Goal: Book appointment/travel/reservation

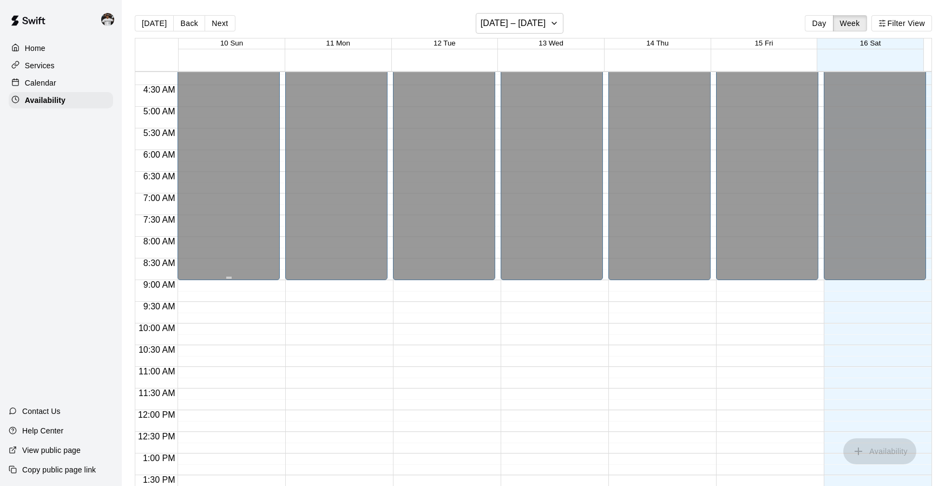
scroll to position [189, 0]
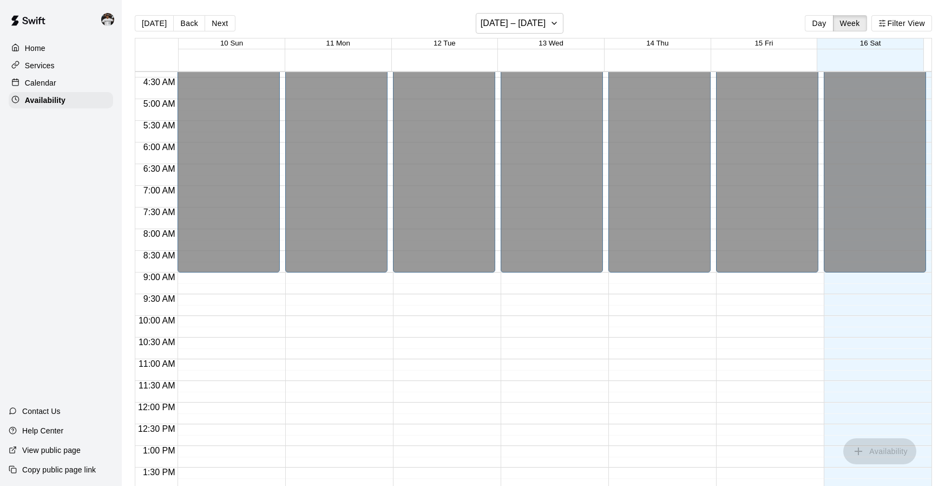
click at [55, 68] on div "Services" at bounding box center [61, 65] width 104 height 16
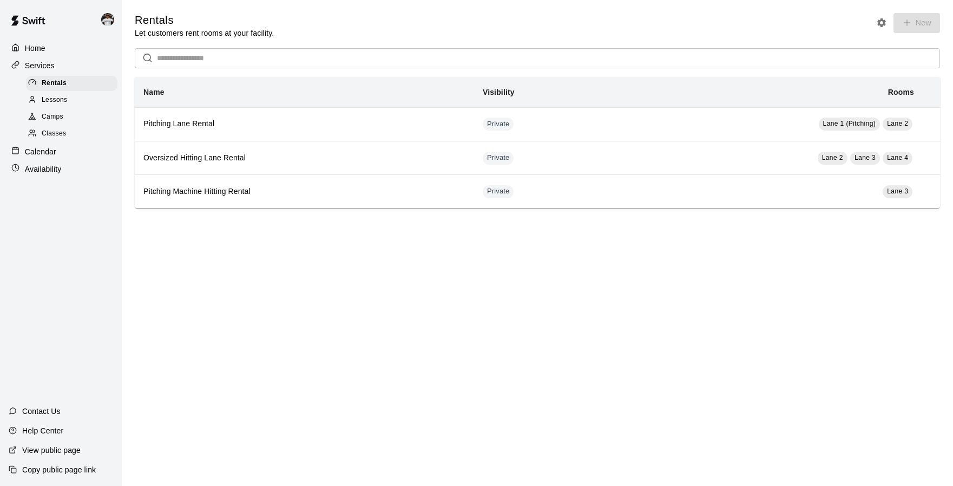
click at [107, 18] on img at bounding box center [107, 19] width 13 height 13
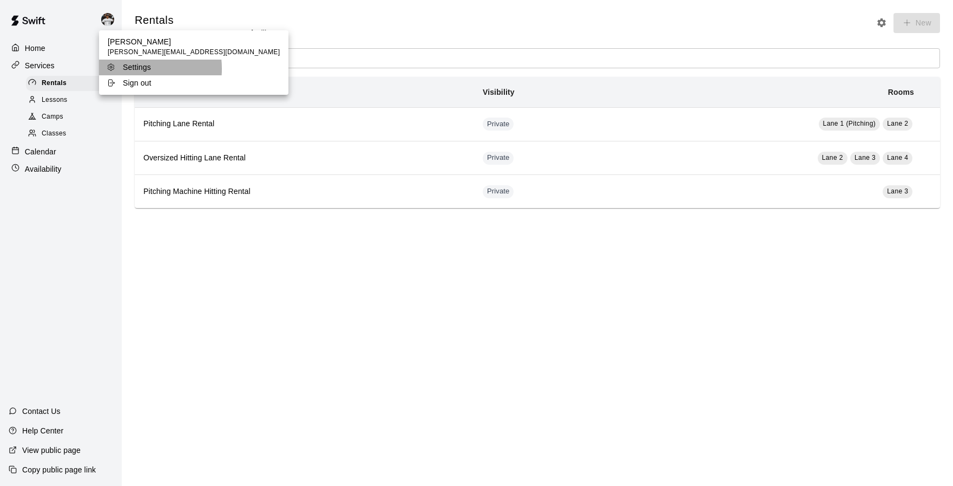
click at [128, 68] on p "Settings" at bounding box center [137, 67] width 28 height 11
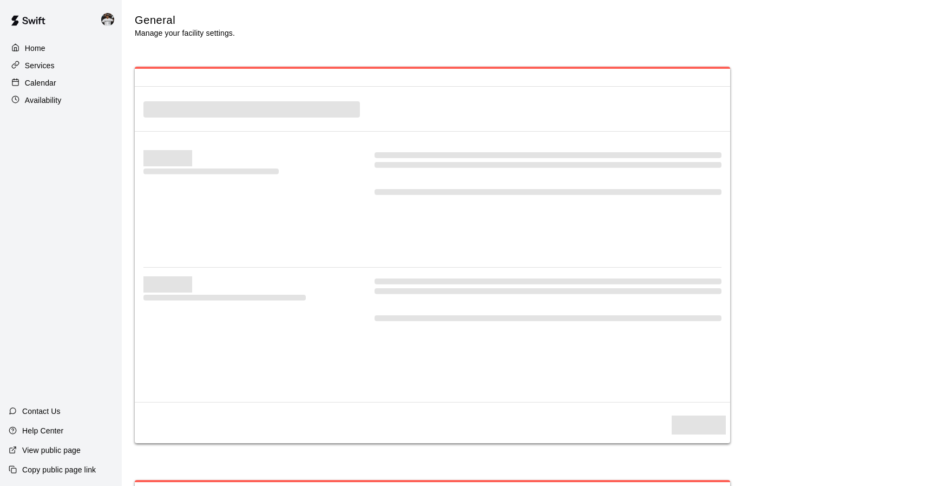
select select "**"
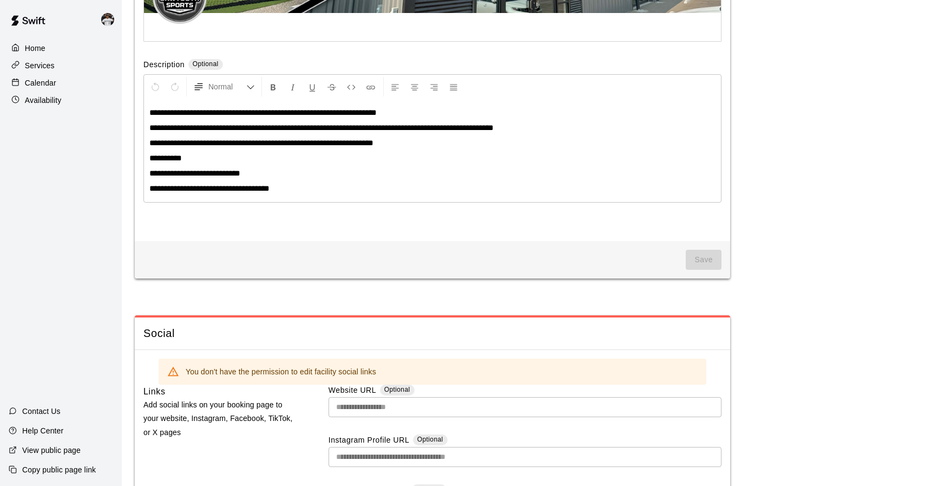
scroll to position [2990, 0]
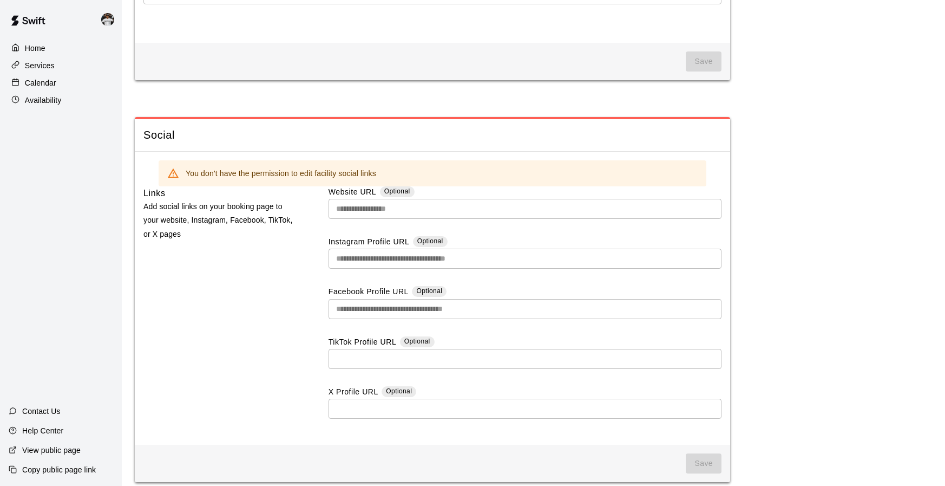
click at [102, 17] on img at bounding box center [107, 19] width 13 height 13
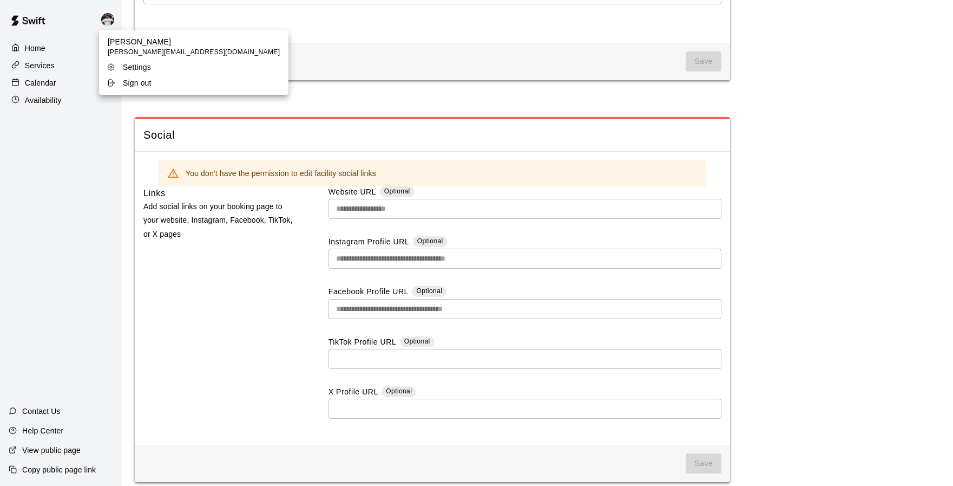
click at [73, 29] on div at bounding box center [476, 243] width 953 height 486
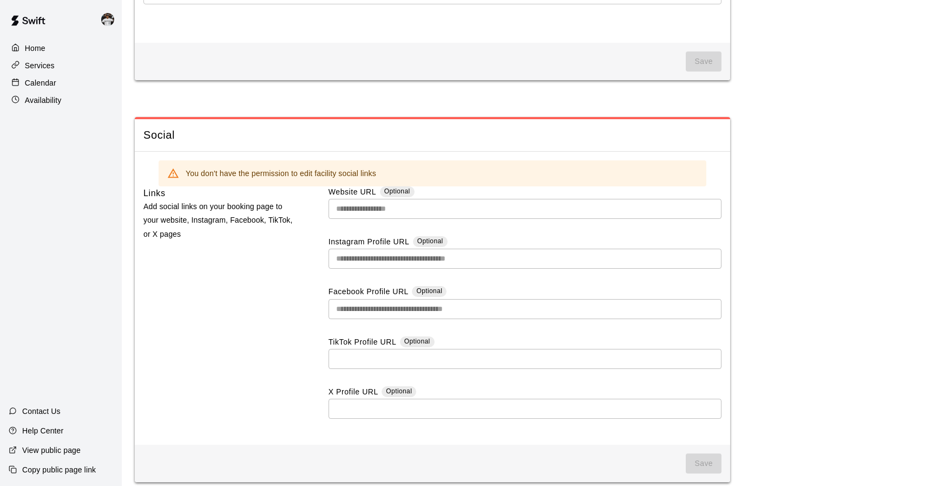
click at [64, 94] on div "Availability" at bounding box center [61, 100] width 104 height 16
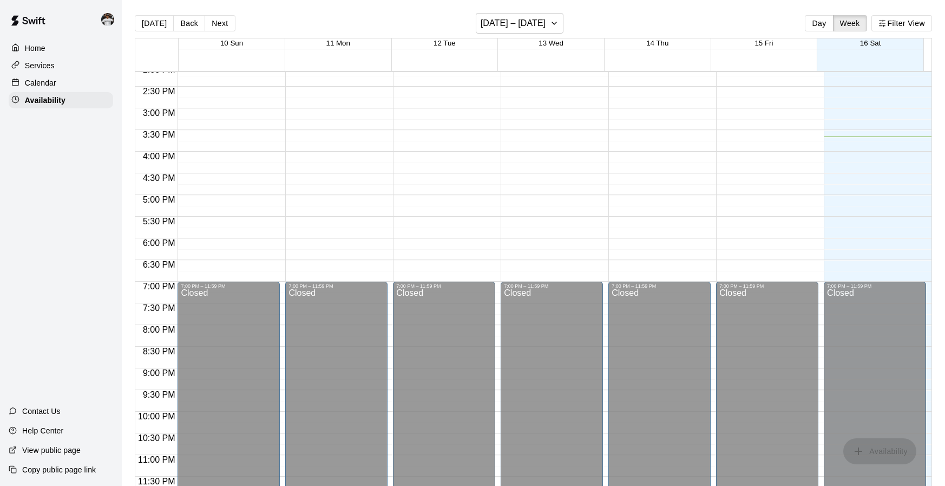
scroll to position [611, 0]
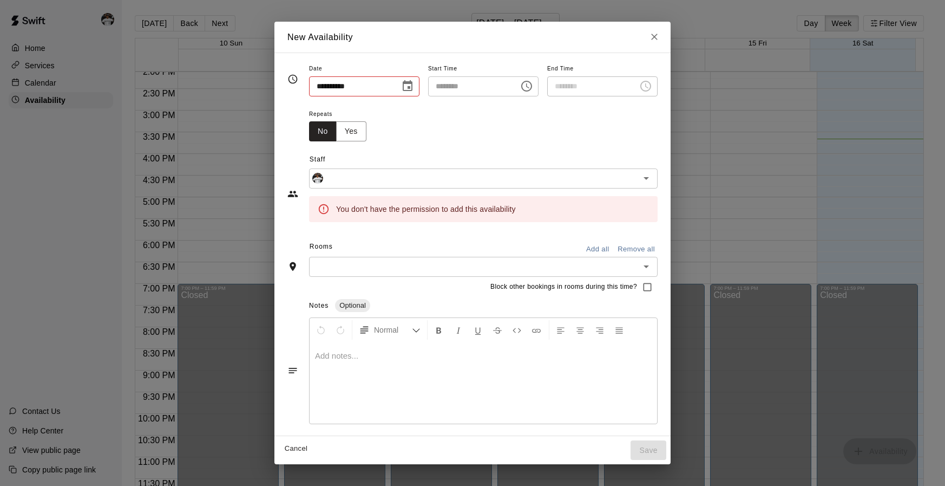
type input "**********"
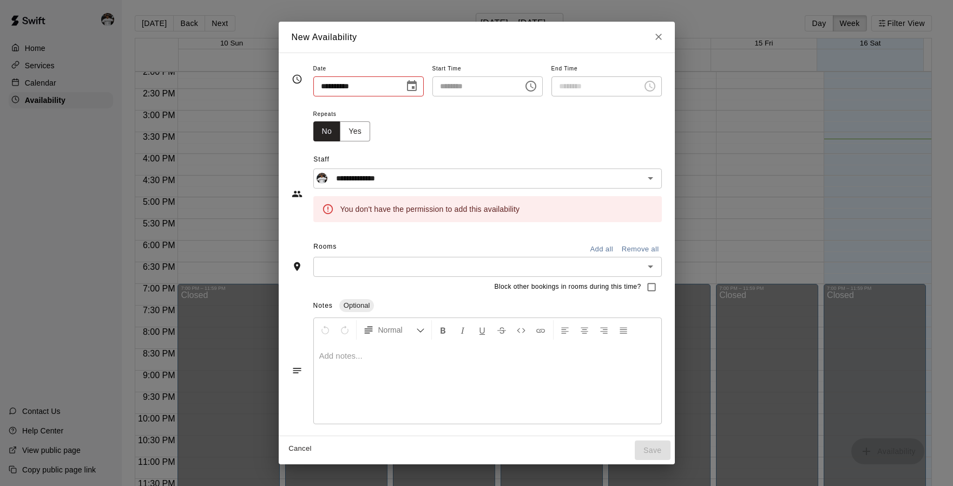
type input "**********"
type input "********"
click at [61, 161] on div "**********" at bounding box center [476, 243] width 953 height 486
type input "**********"
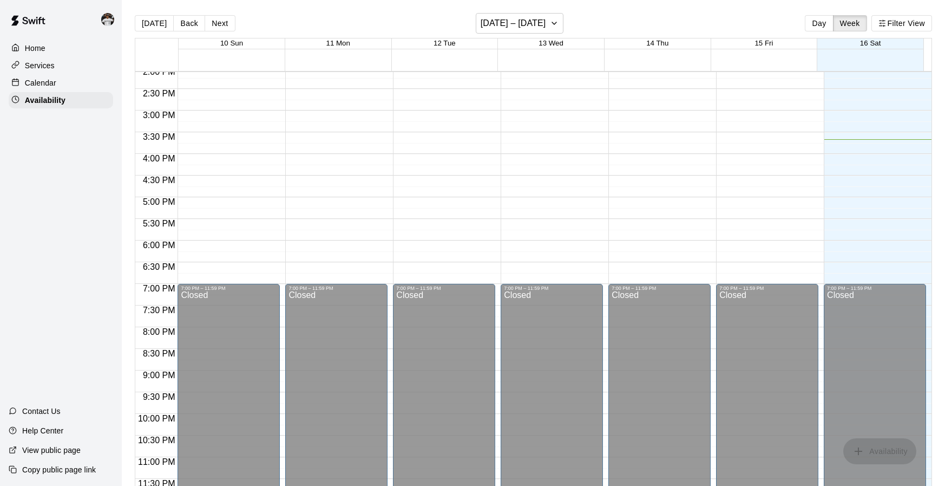
click at [29, 51] on p "Home" at bounding box center [35, 48] width 21 height 11
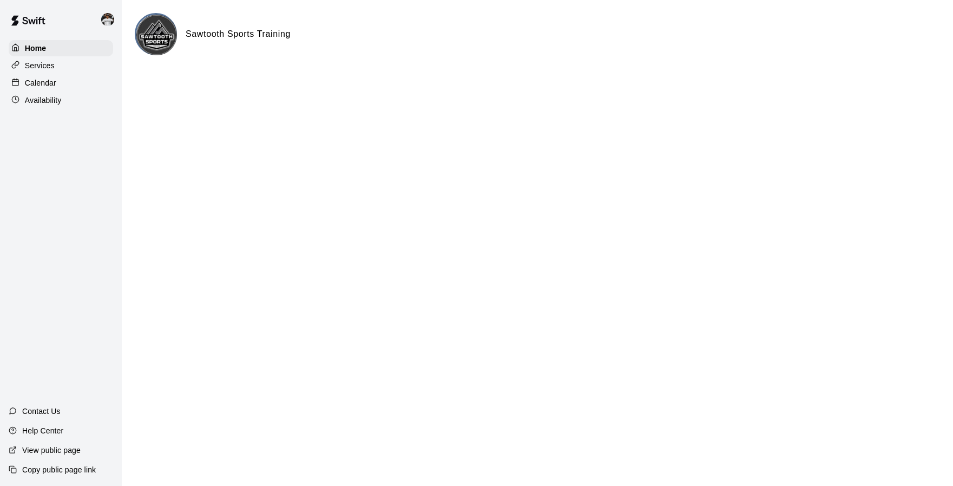
click at [245, 35] on h6 "Sawtooth Sports Training" at bounding box center [238, 34] width 105 height 14
click at [144, 34] on img at bounding box center [156, 35] width 41 height 41
click at [72, 60] on div "Services" at bounding box center [61, 65] width 104 height 16
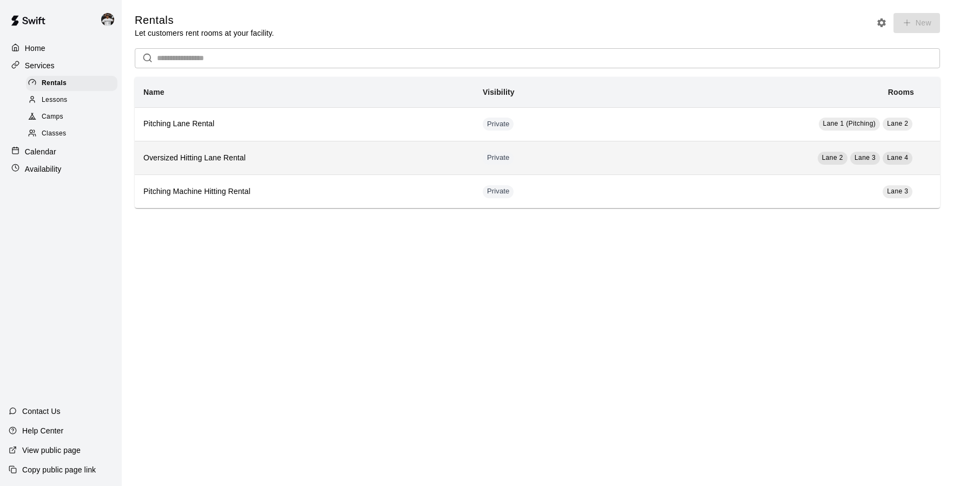
click at [179, 156] on h6 "Oversized Hitting Lane Rental" at bounding box center [304, 158] width 322 height 12
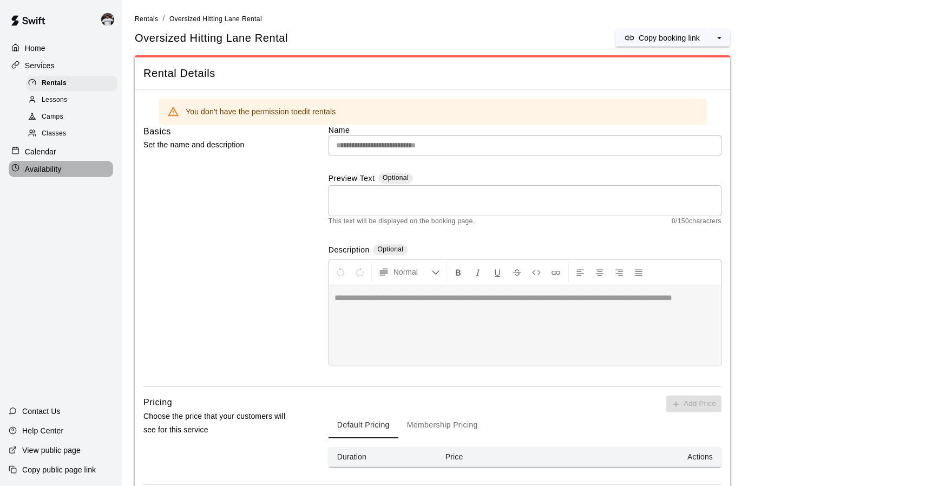
click at [57, 167] on p "Availability" at bounding box center [43, 168] width 37 height 11
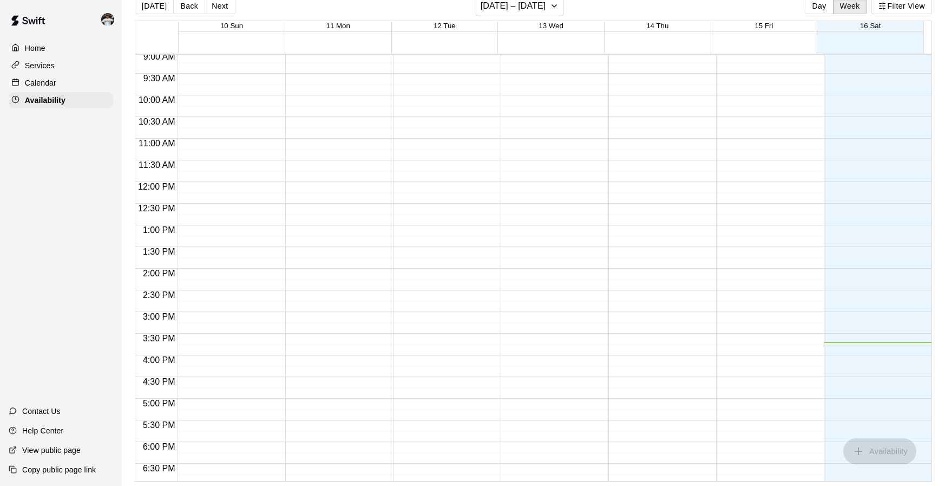
scroll to position [304, 0]
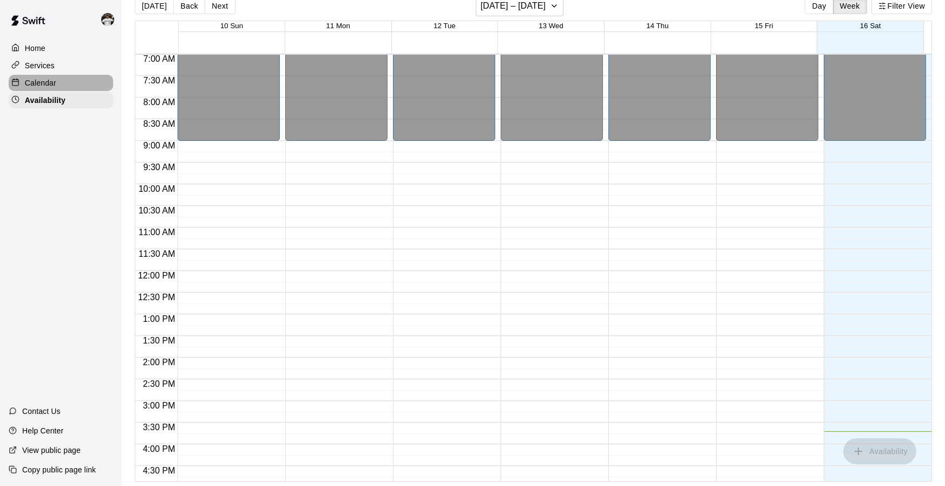
click at [58, 88] on div "Calendar" at bounding box center [61, 83] width 104 height 16
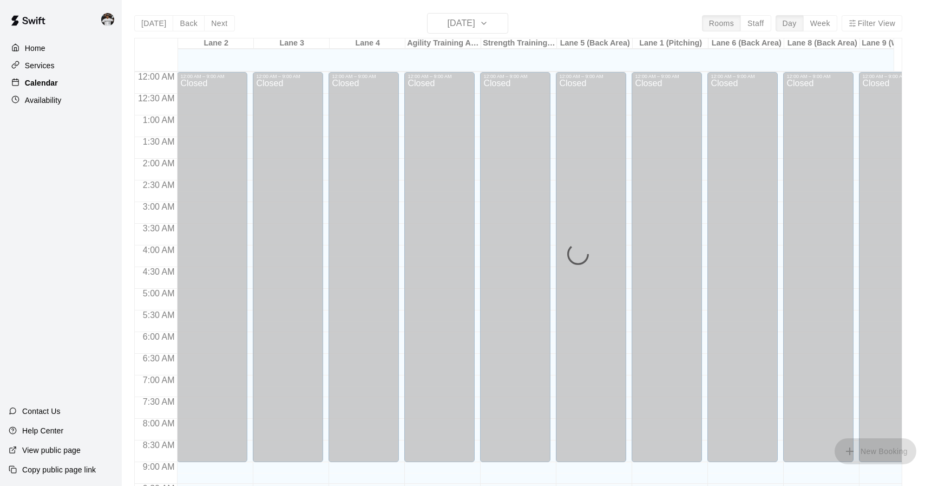
scroll to position [581, 0]
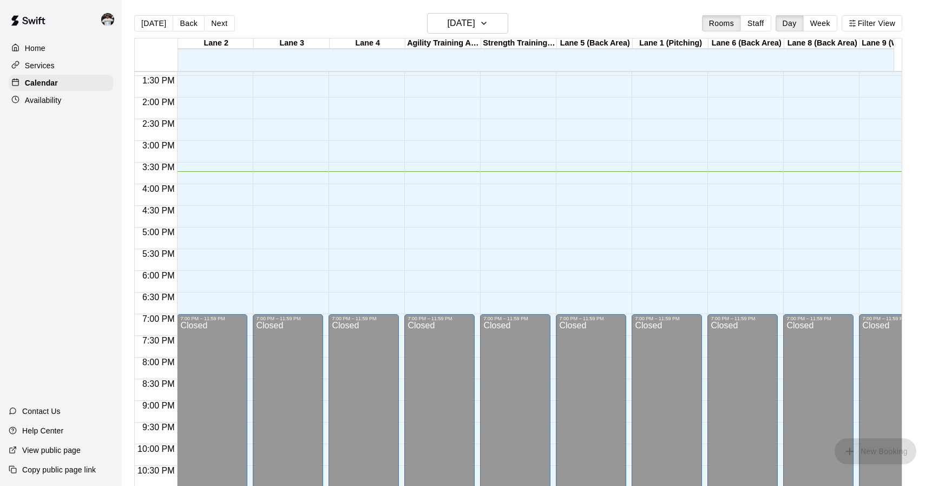
click at [761, 24] on button "Staff" at bounding box center [755, 23] width 31 height 16
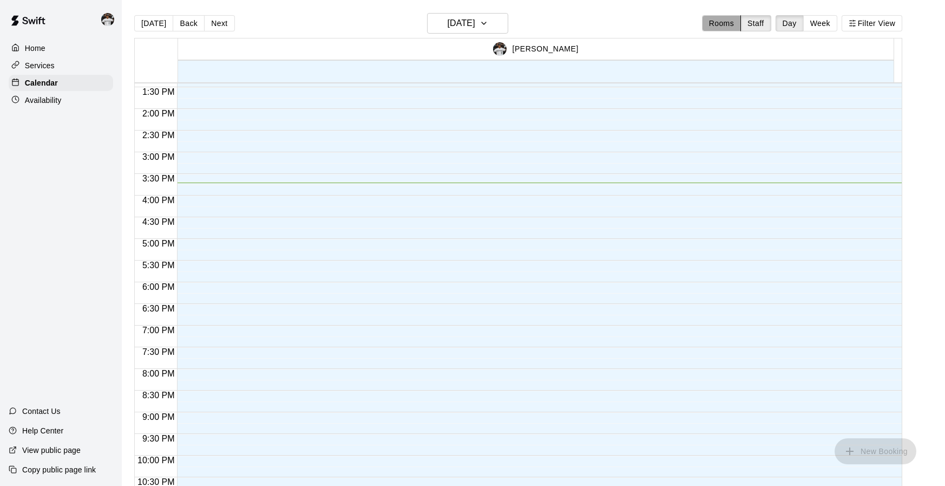
click at [727, 25] on button "Rooms" at bounding box center [721, 23] width 39 height 16
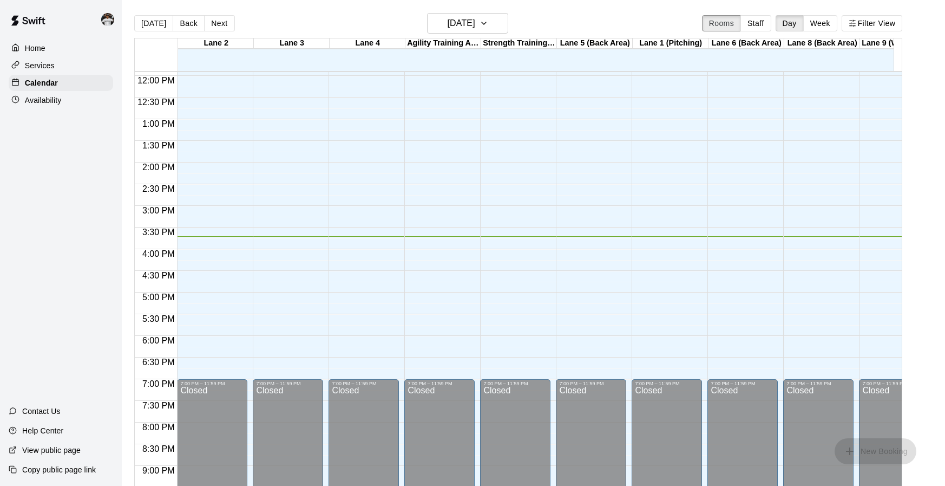
scroll to position [504, 0]
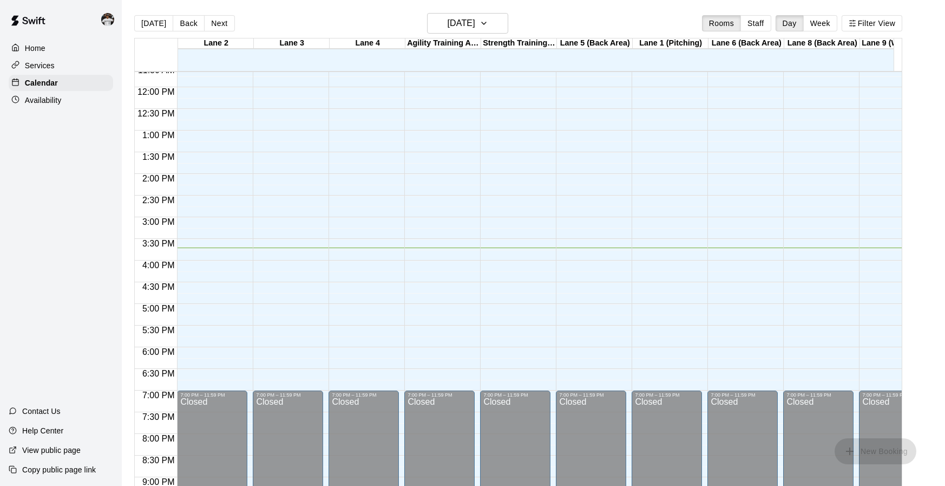
click at [293, 143] on div "12:00 AM – 9:00 AM Closed 7:00 PM – 11:59 PM Closed" at bounding box center [288, 87] width 70 height 1039
click at [292, 136] on div "12:00 AM – 9:00 AM Closed 7:00 PM – 11:59 PM Closed" at bounding box center [288, 87] width 70 height 1039
click at [758, 22] on button "Staff" at bounding box center [755, 23] width 31 height 16
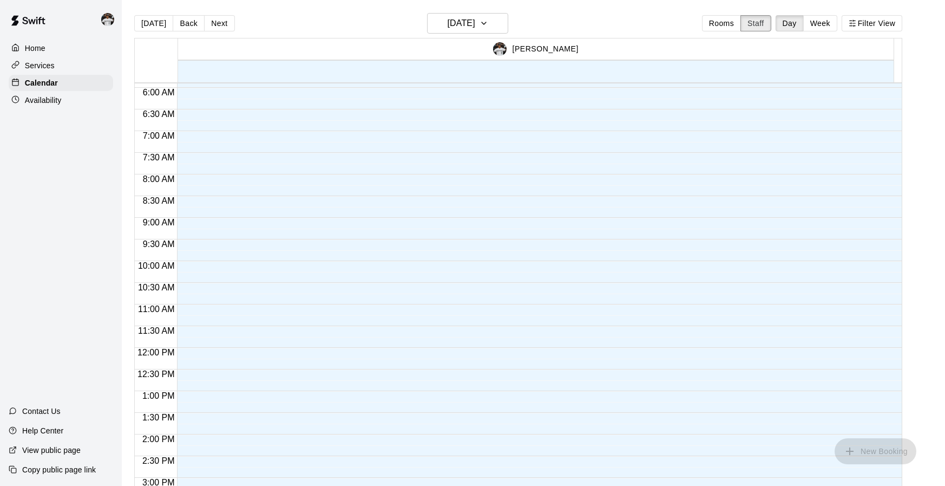
scroll to position [327, 0]
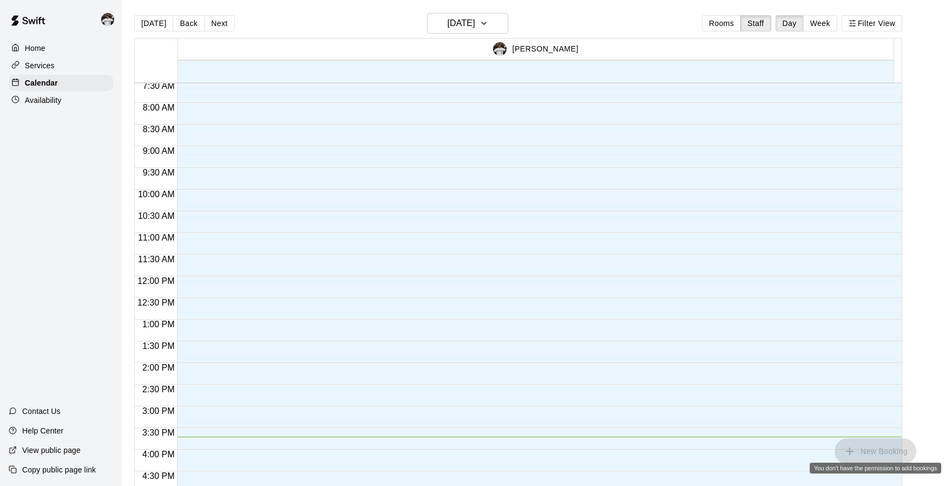
click at [878, 454] on span "New Booking" at bounding box center [876, 449] width 82 height 9
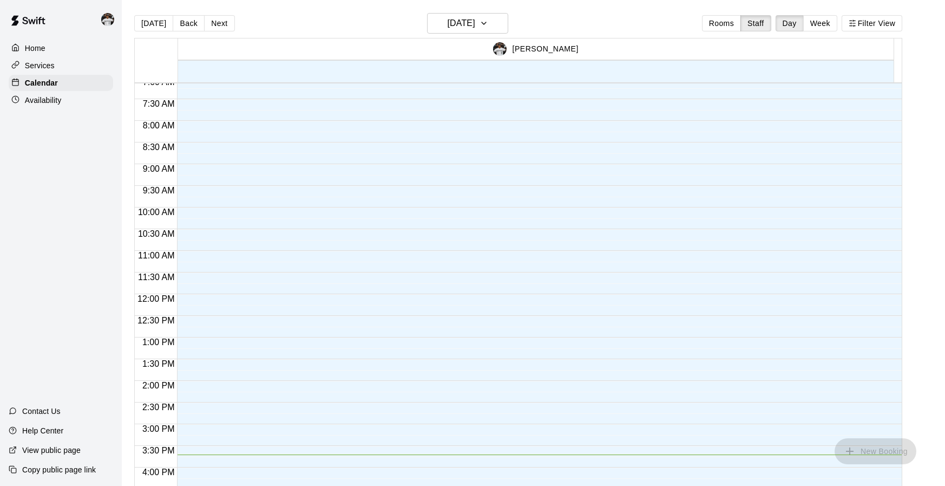
drag, startPoint x: 326, startPoint y: 250, endPoint x: 320, endPoint y: 251, distance: 5.5
click at [325, 250] on div at bounding box center [536, 293] width 719 height 1039
drag, startPoint x: 309, startPoint y: 243, endPoint x: 303, endPoint y: 241, distance: 5.8
click at [307, 242] on div at bounding box center [536, 293] width 719 height 1039
click at [292, 211] on div at bounding box center [536, 293] width 719 height 1039
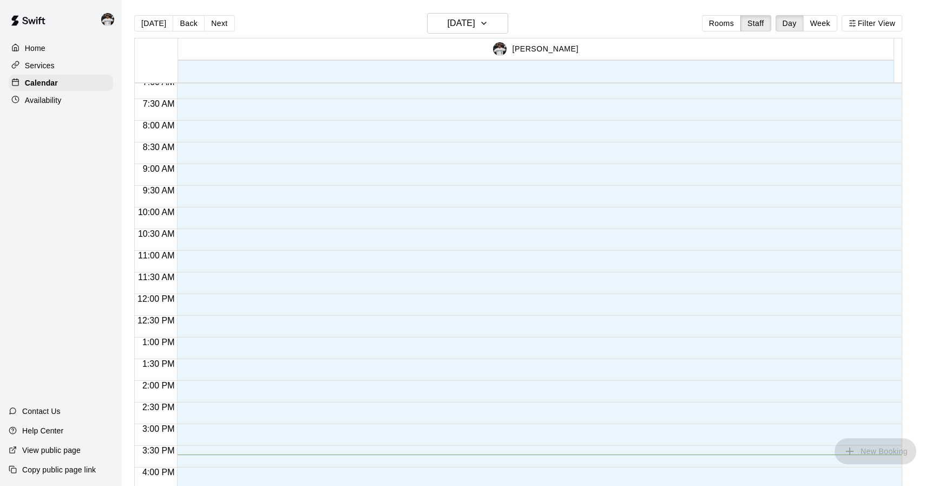
click at [303, 176] on div at bounding box center [536, 293] width 719 height 1039
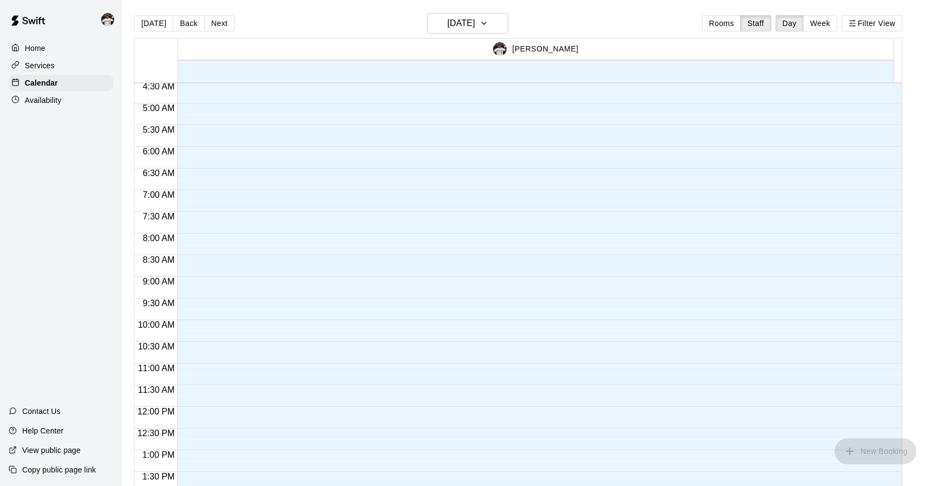
scroll to position [0, 0]
click at [214, 22] on button "Next" at bounding box center [219, 23] width 30 height 16
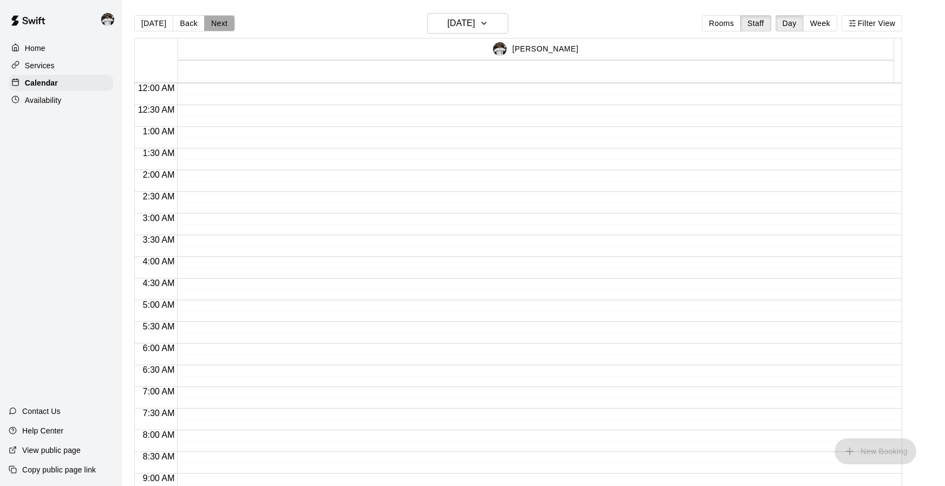
click at [214, 22] on button "Next" at bounding box center [219, 23] width 30 height 16
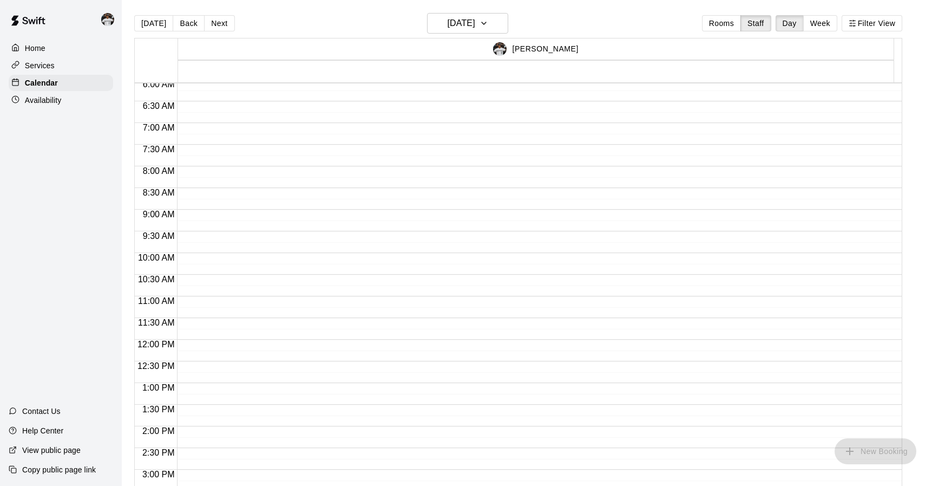
scroll to position [367, 0]
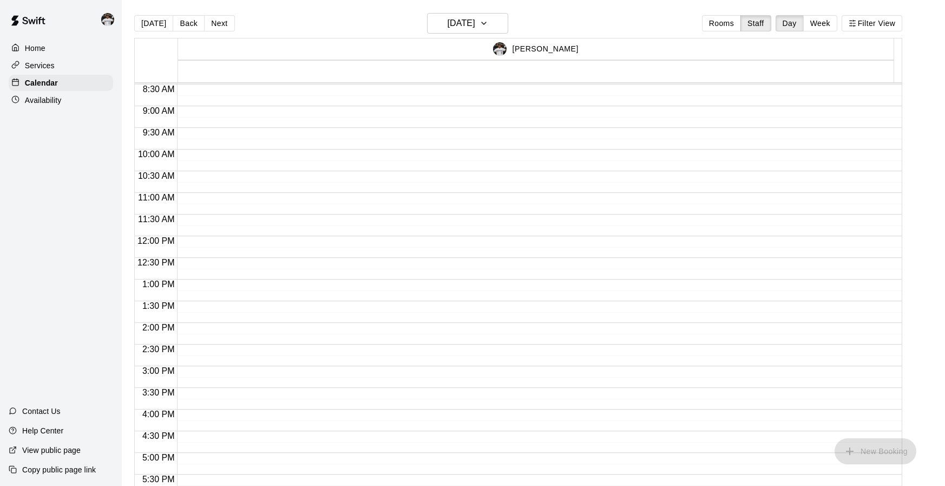
click at [275, 187] on div at bounding box center [536, 235] width 719 height 1039
click at [284, 234] on div at bounding box center [536, 235] width 719 height 1039
click at [727, 22] on button "Rooms" at bounding box center [721, 23] width 39 height 16
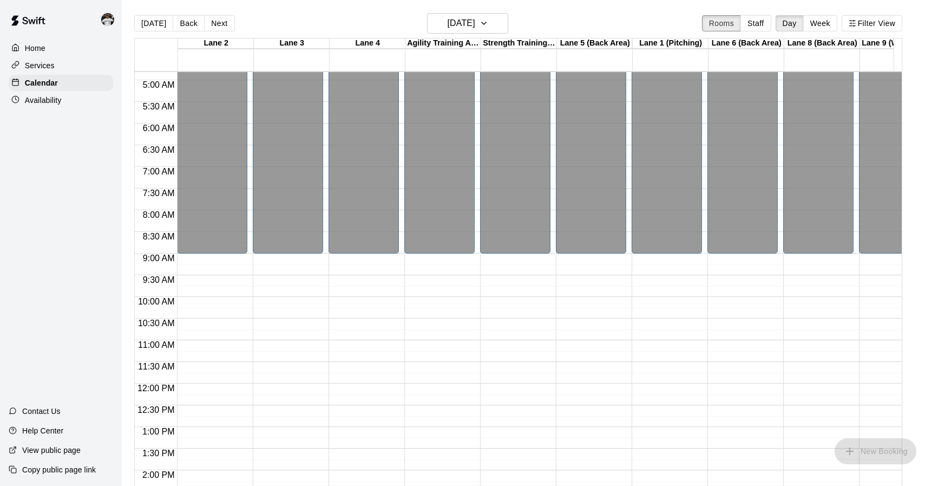
scroll to position [269, 0]
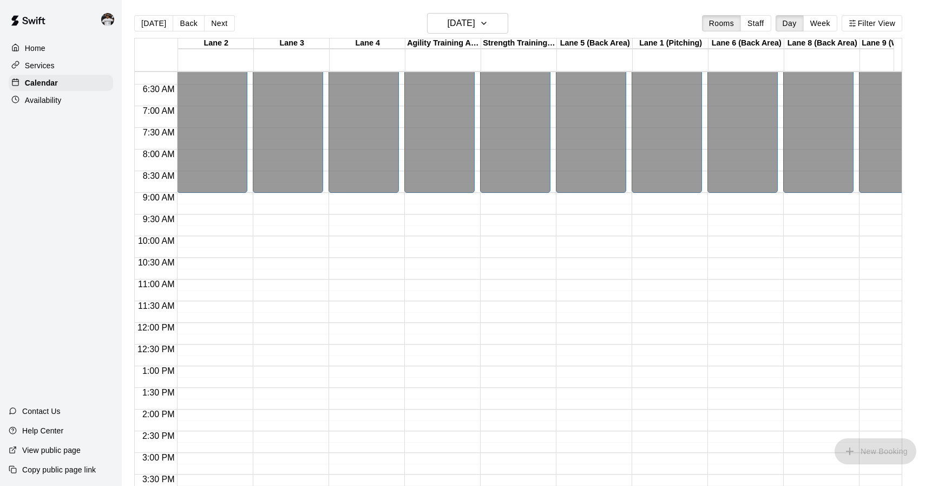
click at [289, 378] on div "12:00 AM – 9:00 AM Closed 7:00 PM – 11:59 PM Closed" at bounding box center [288, 322] width 70 height 1039
click at [288, 376] on div "12:00 AM – 9:00 AM Closed 7:00 PM – 11:59 PM Closed" at bounding box center [288, 322] width 70 height 1039
click at [861, 448] on span "New Booking" at bounding box center [876, 449] width 82 height 9
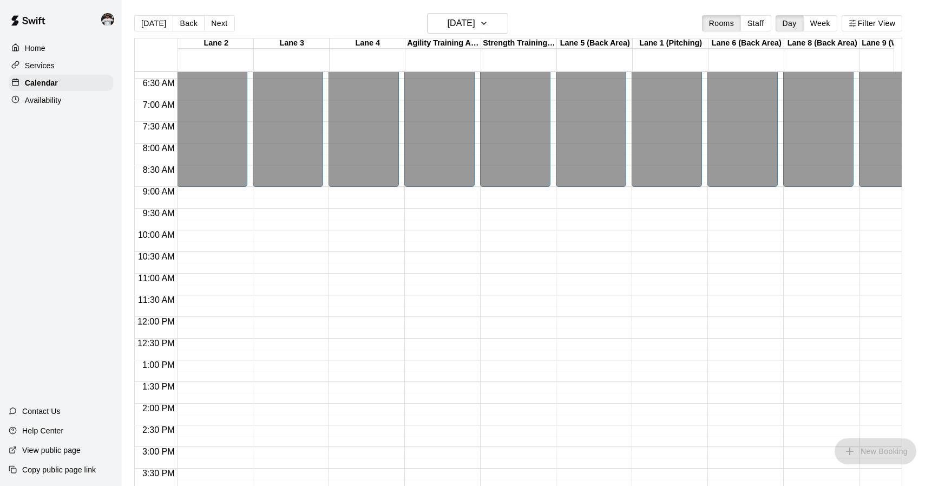
scroll to position [284, 0]
